Goal: Task Accomplishment & Management: Manage account settings

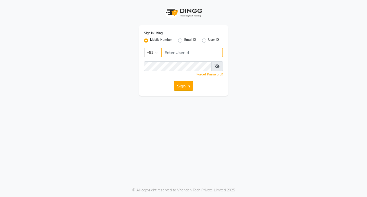
type input "9930166066"
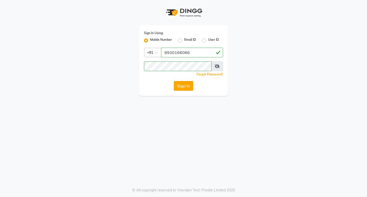
click at [185, 85] on button "Sign In" at bounding box center [183, 86] width 19 height 10
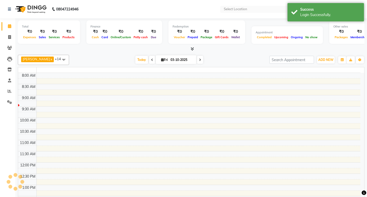
select select "en"
